Goal: Information Seeking & Learning: Find specific fact

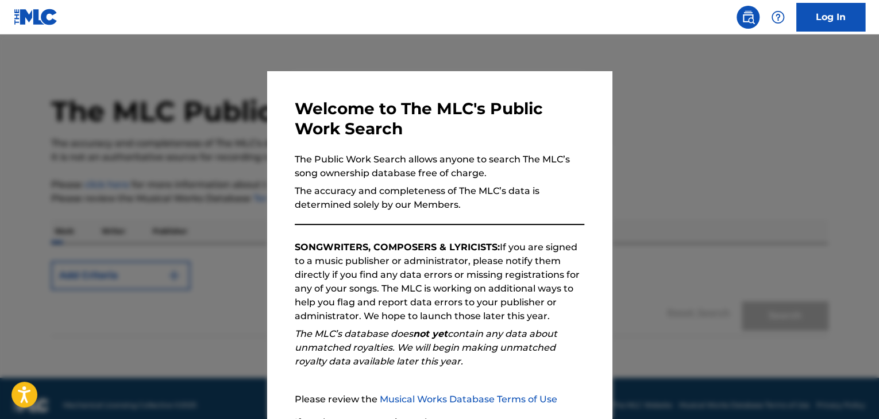
scroll to position [106, 0]
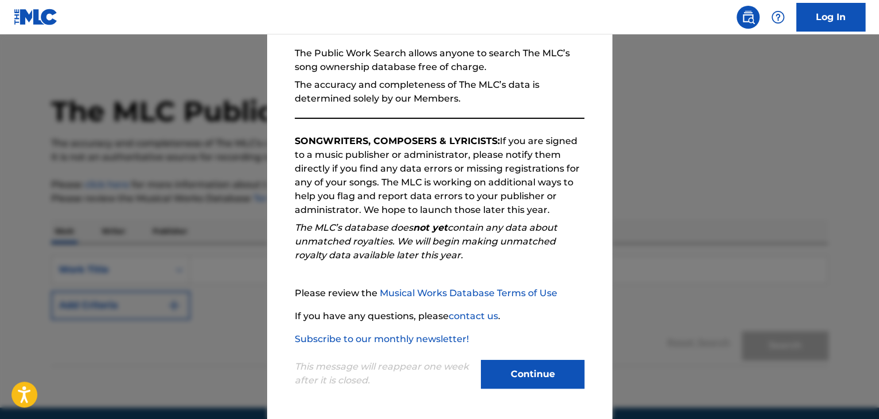
click at [554, 389] on div "Continue" at bounding box center [532, 376] width 103 height 32
click at [549, 382] on button "Continue" at bounding box center [532, 374] width 103 height 29
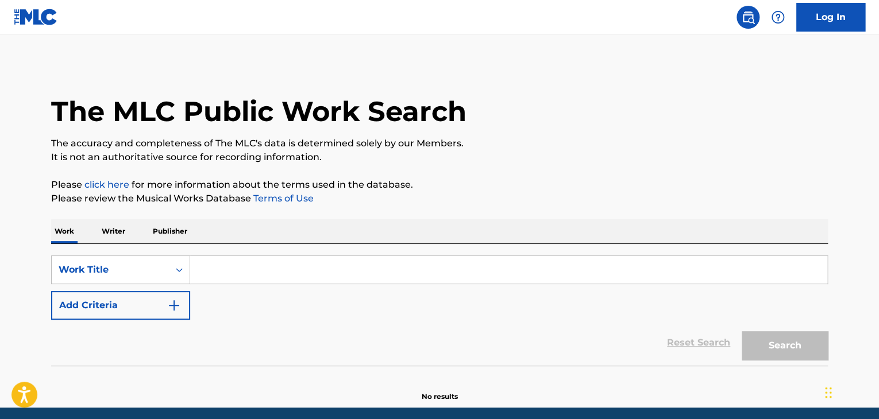
click at [348, 271] on input "Search Form" at bounding box center [508, 270] width 637 height 28
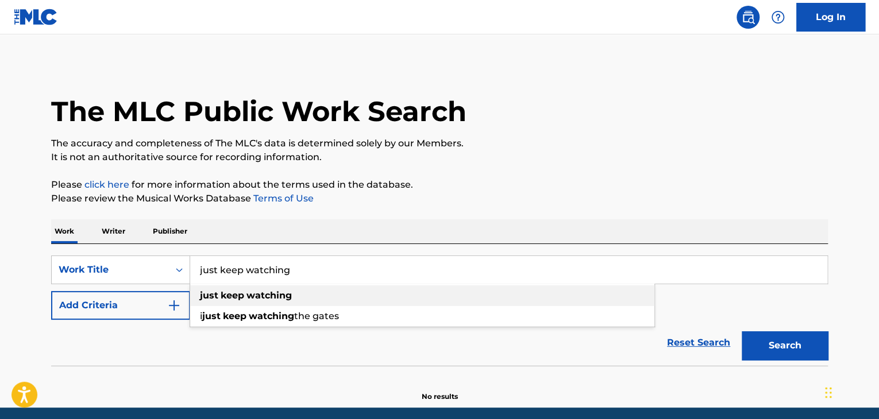
type input "just keep watching"
click at [347, 288] on div "just keep watching" at bounding box center [422, 296] width 464 height 21
click at [161, 293] on button "Add Criteria" at bounding box center [120, 305] width 139 height 29
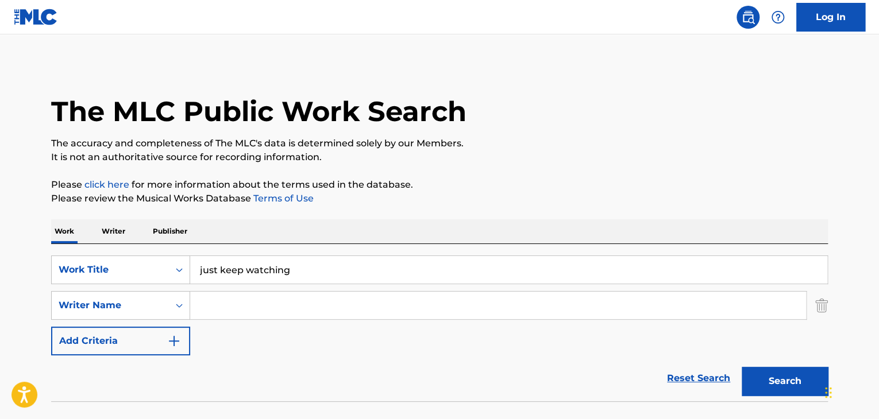
click at [269, 304] on input "Search Form" at bounding box center [498, 306] width 616 height 28
type input "tate"
click at [742, 367] on button "Search" at bounding box center [785, 381] width 86 height 29
click at [165, 382] on div "Reset Search Search" at bounding box center [439, 379] width 777 height 46
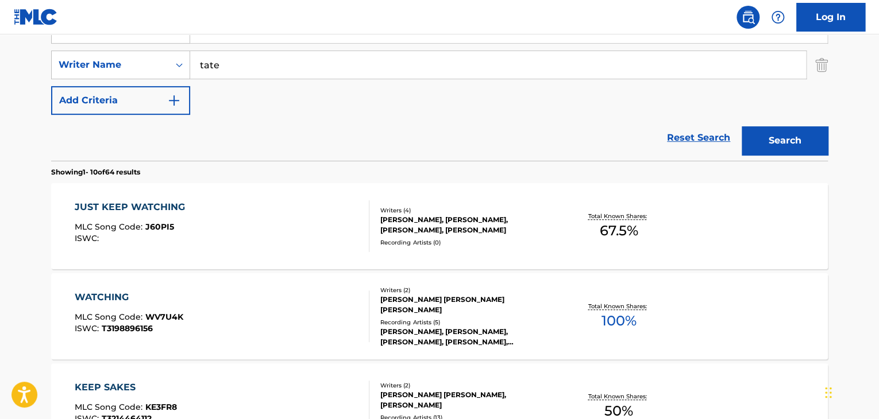
scroll to position [244, 0]
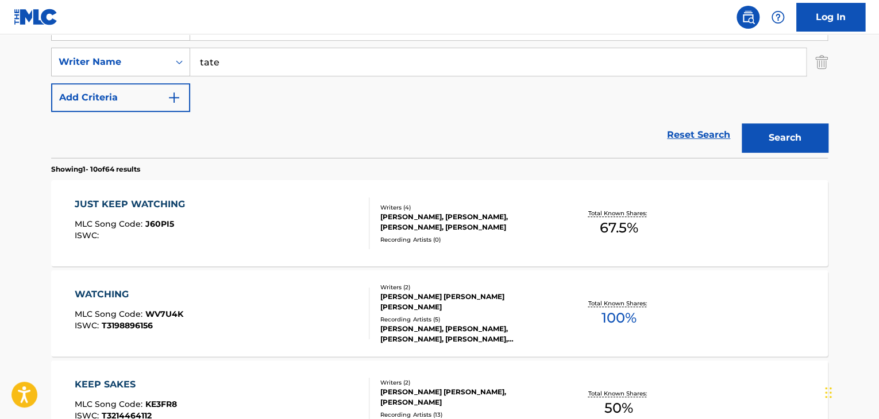
click at [288, 243] on div "JUST KEEP WATCHING MLC Song Code : J60PI5 ISWC :" at bounding box center [222, 224] width 295 height 52
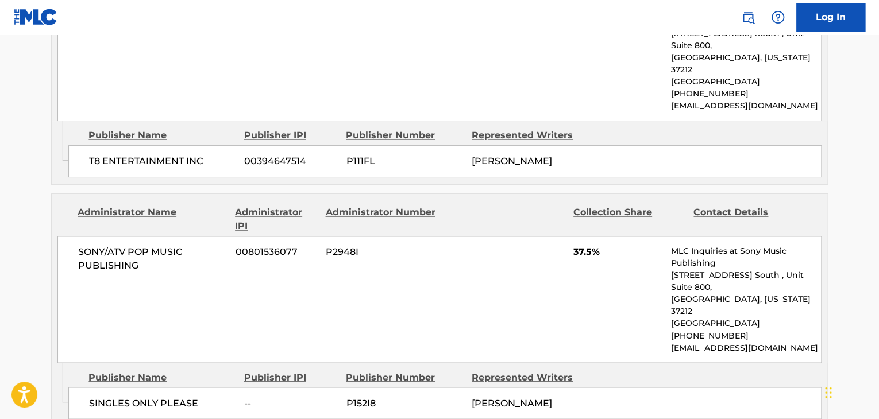
scroll to position [883, 0]
